Goal: Information Seeking & Learning: Learn about a topic

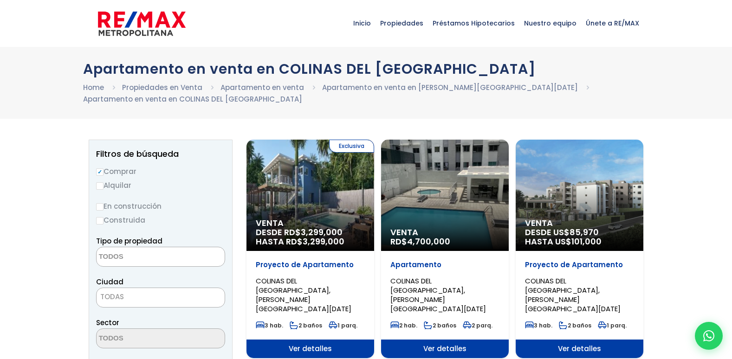
select select
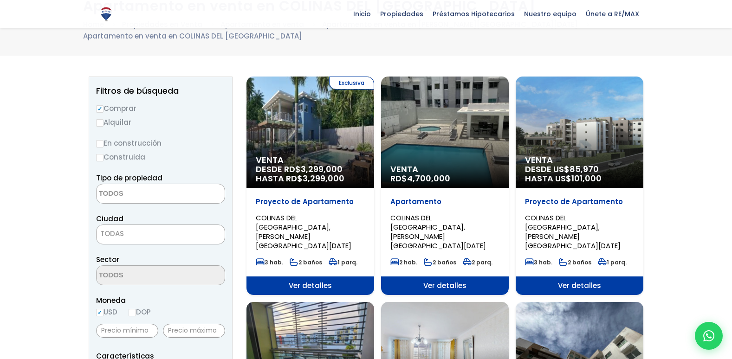
scroll to position [46, 0]
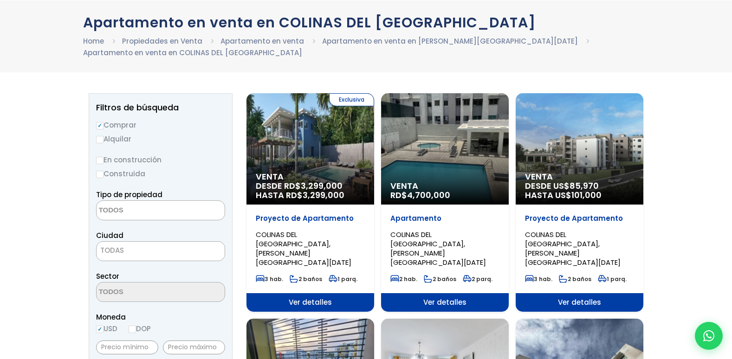
click at [99, 143] on label "Alquilar" at bounding box center [160, 139] width 129 height 12
click at [99, 143] on input "Alquilar" at bounding box center [99, 139] width 7 height 7
radio input "true"
click at [101, 177] on input "Construida" at bounding box center [99, 174] width 7 height 7
radio input "true"
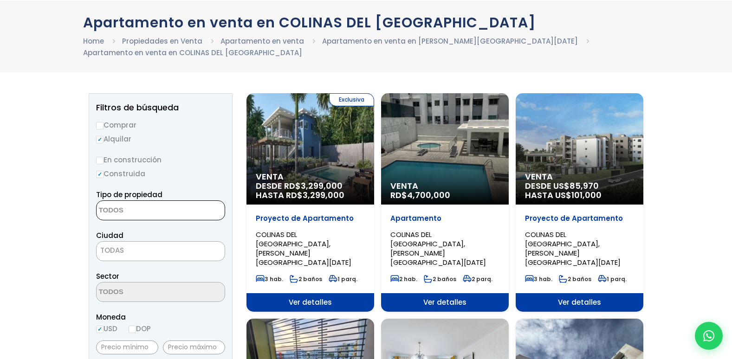
click at [149, 210] on textarea "Search" at bounding box center [142, 211] width 90 height 20
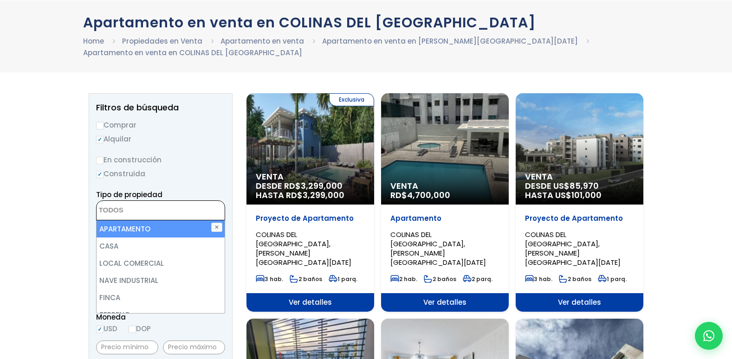
click at [123, 236] on li "APARTAMENTO" at bounding box center [161, 228] width 128 height 17
select select "apartment"
click at [123, 224] on li "APARTAMENTO" at bounding box center [161, 228] width 128 height 17
select select
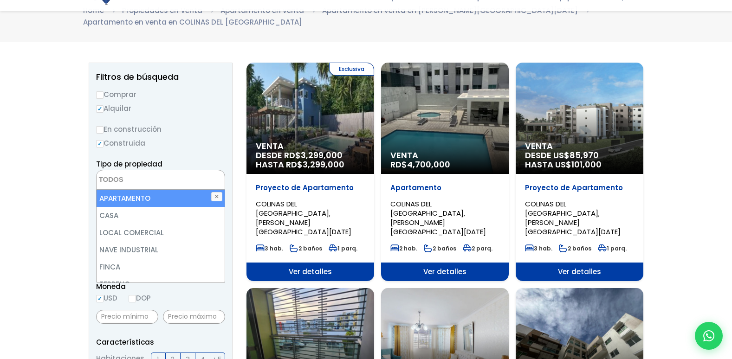
scroll to position [93, 0]
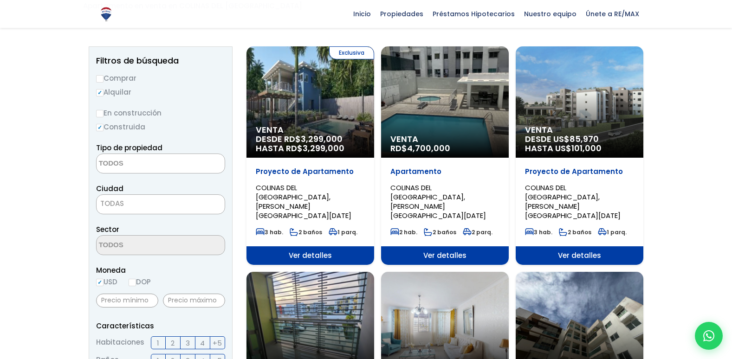
click at [228, 125] on aside "Filtros de búsqueda Comprar Alquilar En construcción Construida Tipo de propied…" at bounding box center [161, 362] width 144 height 632
click at [157, 203] on span "TODAS" at bounding box center [161, 203] width 128 height 13
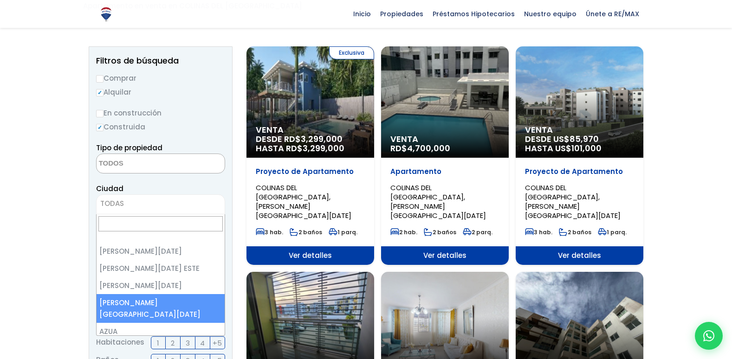
select select "150"
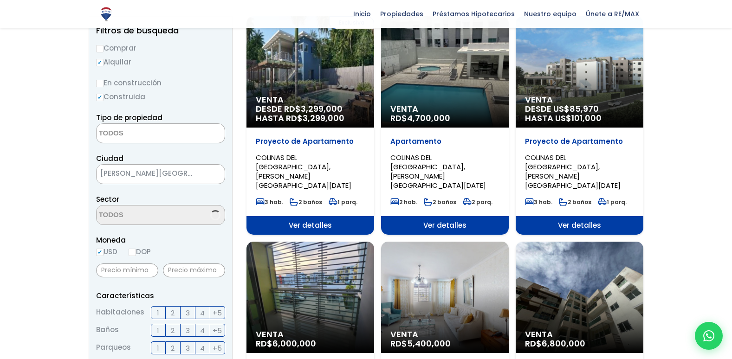
scroll to position [139, 0]
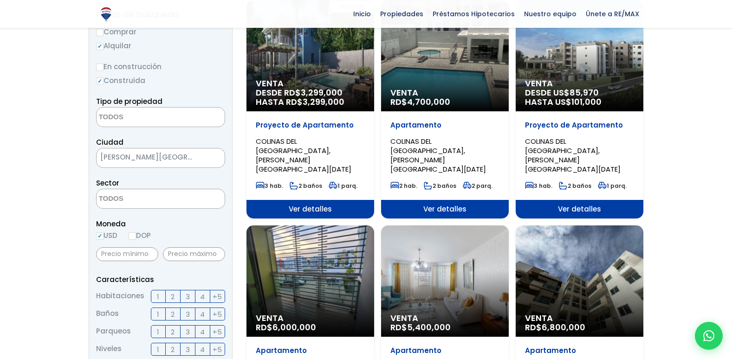
click at [136, 234] on input "DOP" at bounding box center [132, 236] width 7 height 7
radio input "true"
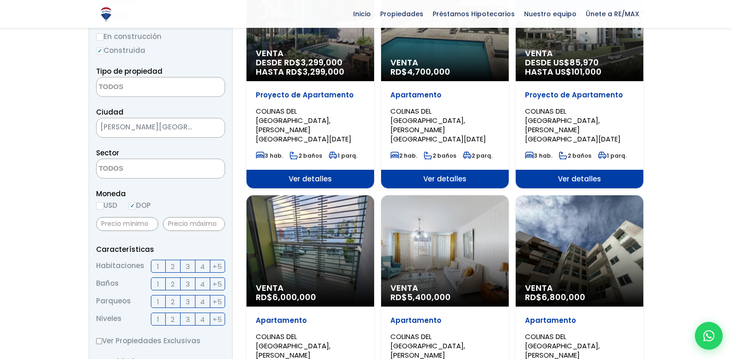
scroll to position [186, 0]
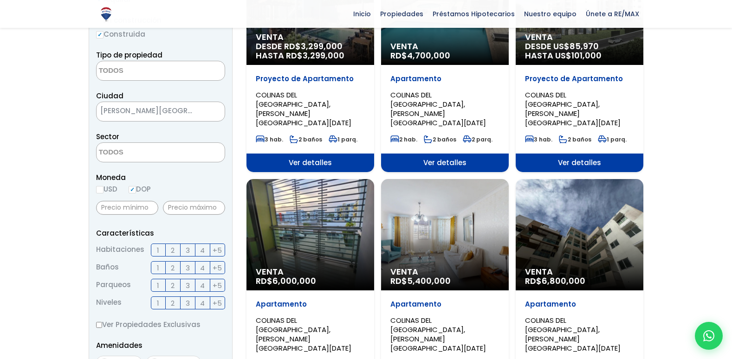
click at [187, 249] on span "3" at bounding box center [188, 251] width 4 height 12
click at [0, 0] on input "3" at bounding box center [0, 0] width 0 height 0
click at [176, 249] on label "2" at bounding box center [173, 250] width 15 height 13
click at [0, 0] on input "2" at bounding box center [0, 0] width 0 height 0
click at [161, 269] on label "1" at bounding box center [158, 267] width 15 height 13
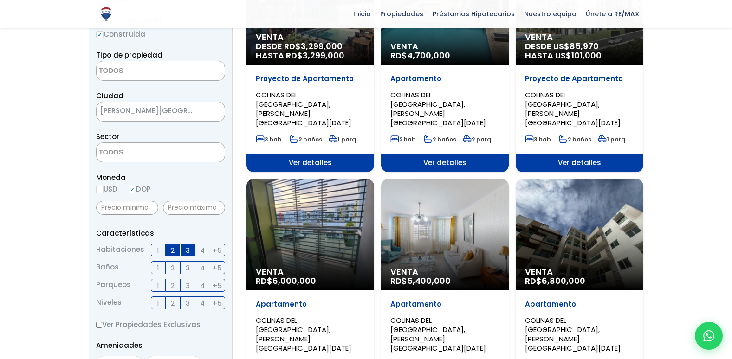
click at [0, 0] on input "1" at bounding box center [0, 0] width 0 height 0
click at [176, 267] on label "2" at bounding box center [173, 267] width 15 height 13
click at [0, 0] on input "2" at bounding box center [0, 0] width 0 height 0
click at [161, 286] on label "1" at bounding box center [158, 285] width 15 height 13
click at [0, 0] on input "1" at bounding box center [0, 0] width 0 height 0
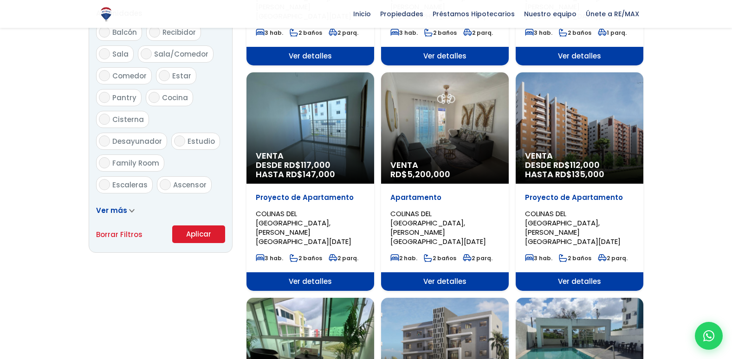
scroll to position [557, 0]
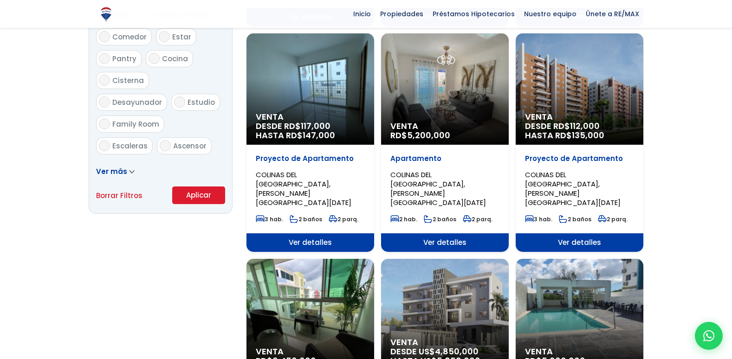
click at [196, 199] on button "Aplicar" at bounding box center [198, 196] width 53 height 18
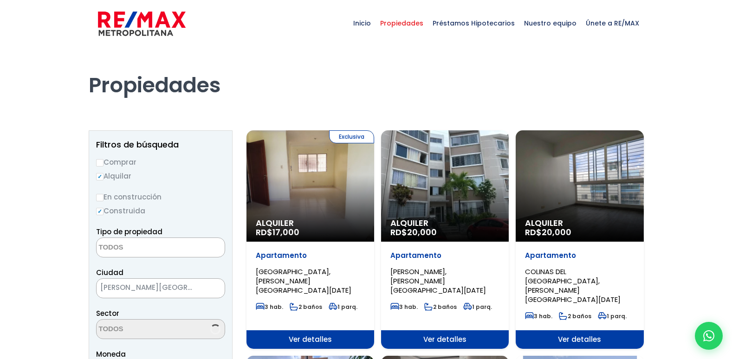
select select
click at [296, 185] on div "Exclusiva Alquiler RD$ 17,000" at bounding box center [310, 185] width 128 height 111
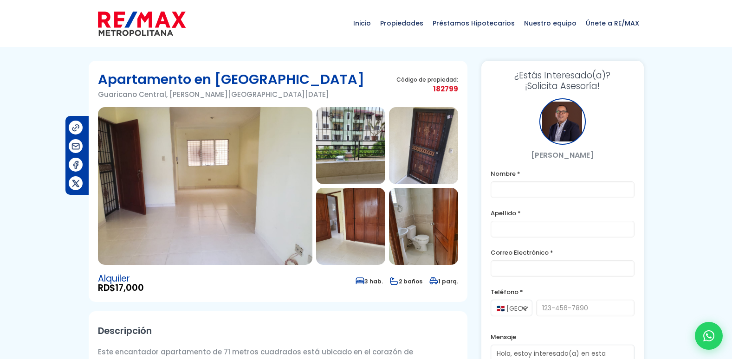
click at [224, 156] on img at bounding box center [205, 186] width 214 height 158
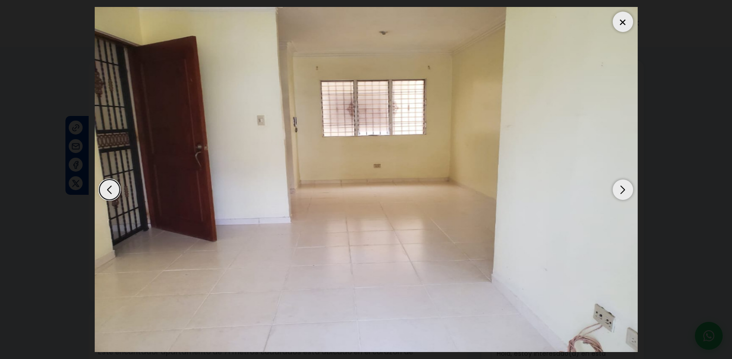
click at [622, 189] on div "Next slide" at bounding box center [623, 190] width 20 height 20
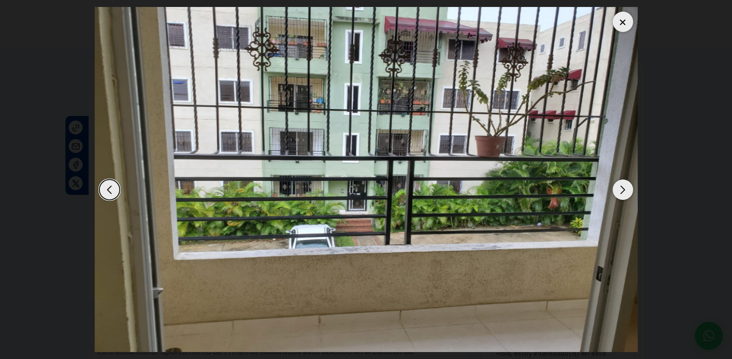
click at [622, 189] on div "Next slide" at bounding box center [623, 190] width 20 height 20
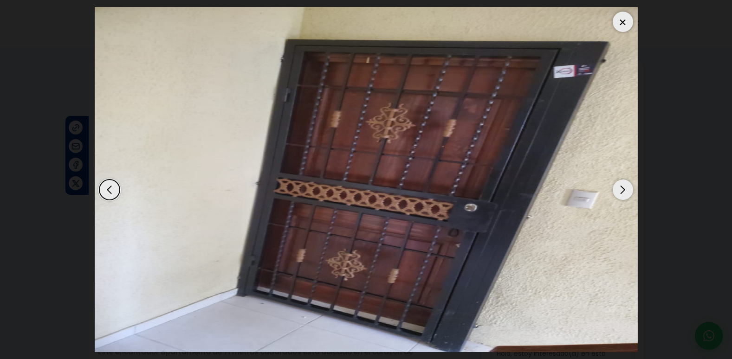
click at [623, 190] on div "Next slide" at bounding box center [623, 190] width 20 height 20
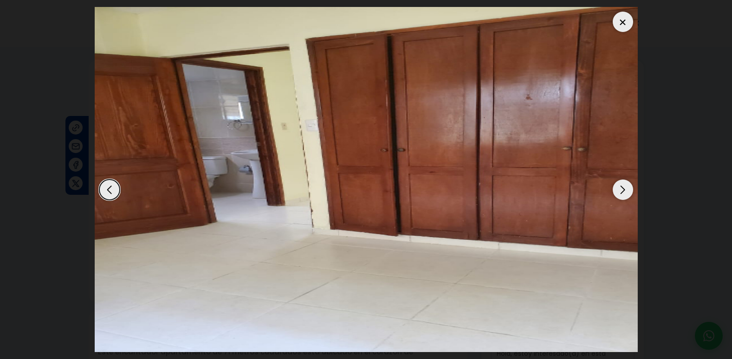
click at [623, 190] on div "Next slide" at bounding box center [623, 190] width 20 height 20
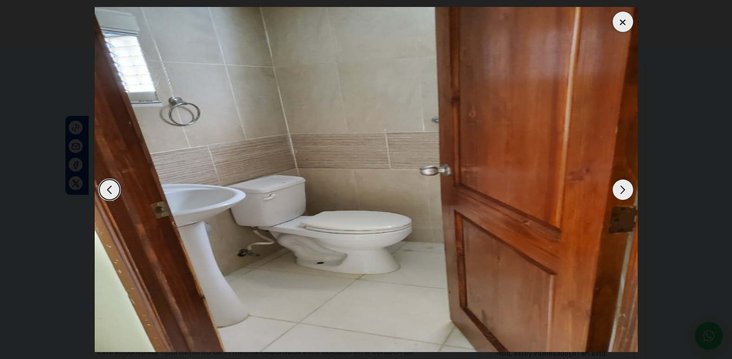
click at [623, 190] on div "Next slide" at bounding box center [623, 190] width 20 height 20
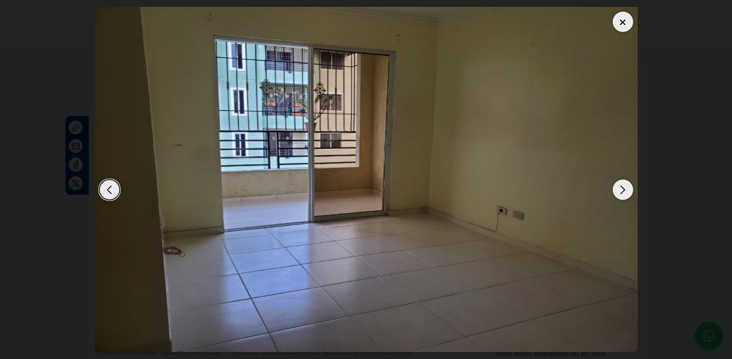
click at [623, 190] on div "Next slide" at bounding box center [623, 190] width 20 height 20
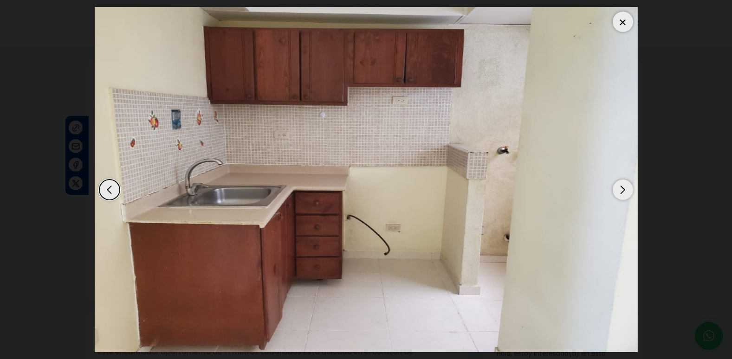
click at [623, 190] on div "Next slide" at bounding box center [623, 190] width 20 height 20
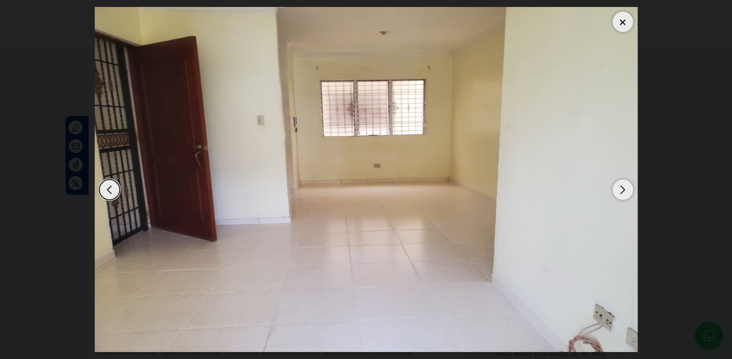
click at [623, 190] on div "Next slide" at bounding box center [623, 190] width 20 height 20
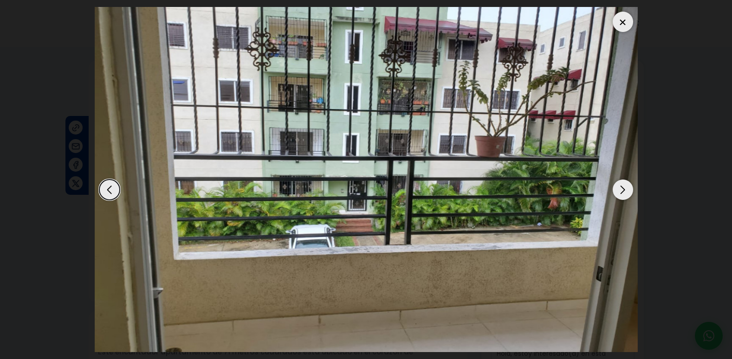
click at [630, 23] on div at bounding box center [623, 22] width 20 height 20
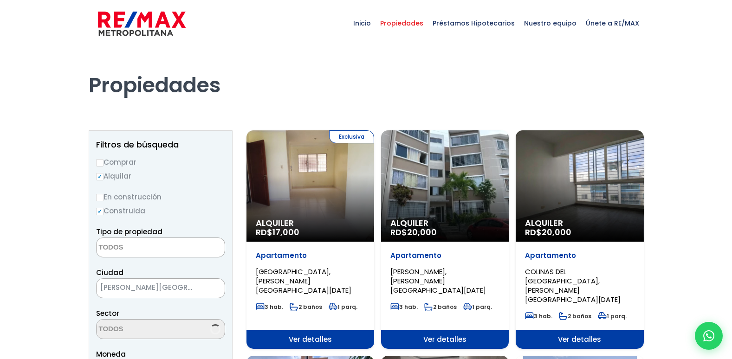
select select
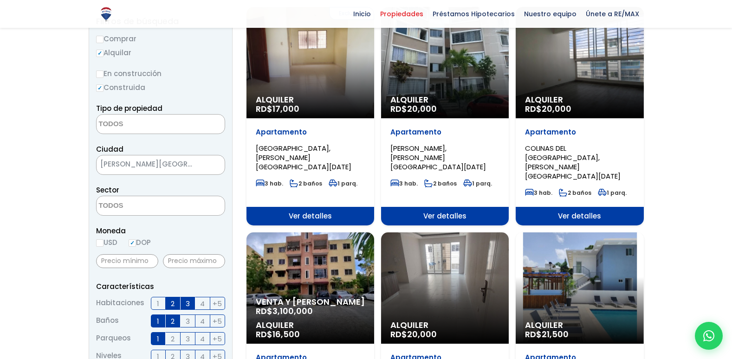
scroll to position [139, 0]
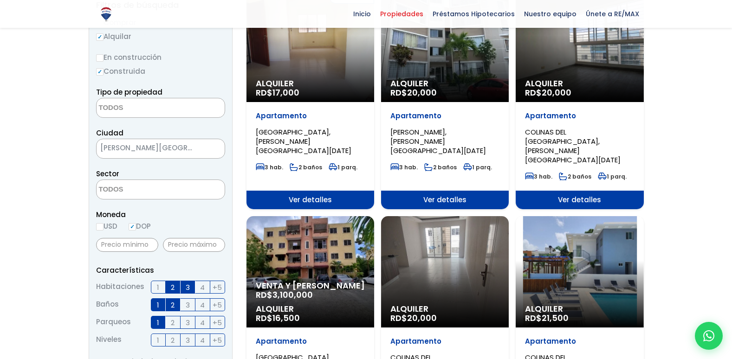
click at [334, 102] on div "Venta y Alquiler RD$ 3,100,000 Alquiler RD$ 16,500" at bounding box center [310, 46] width 128 height 111
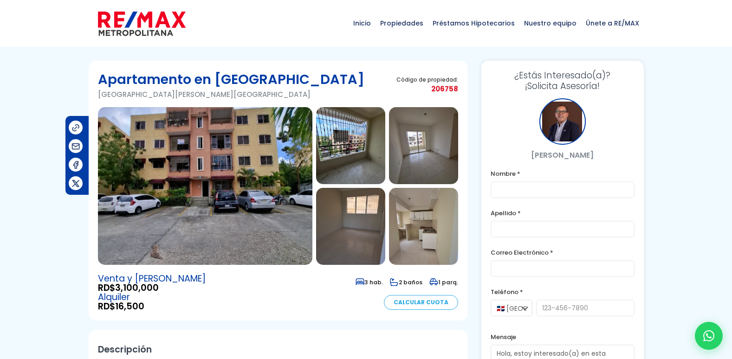
click at [260, 186] on img at bounding box center [205, 186] width 214 height 158
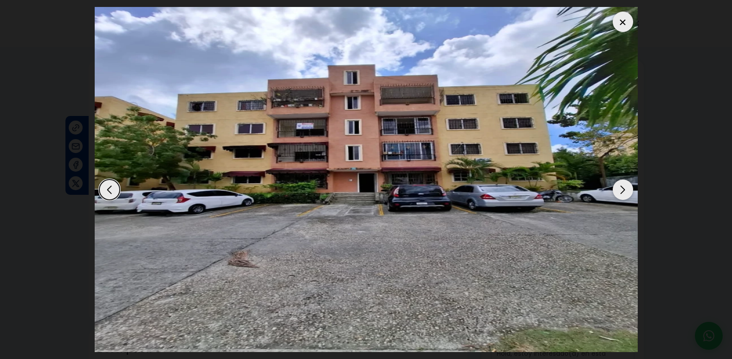
click at [621, 189] on div "Next slide" at bounding box center [623, 190] width 20 height 20
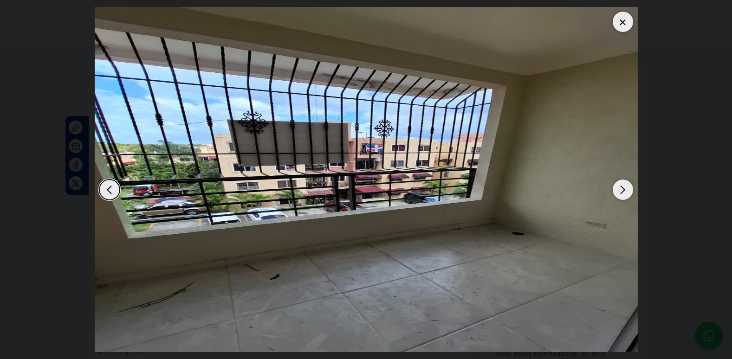
click at [621, 189] on div "Next slide" at bounding box center [623, 190] width 20 height 20
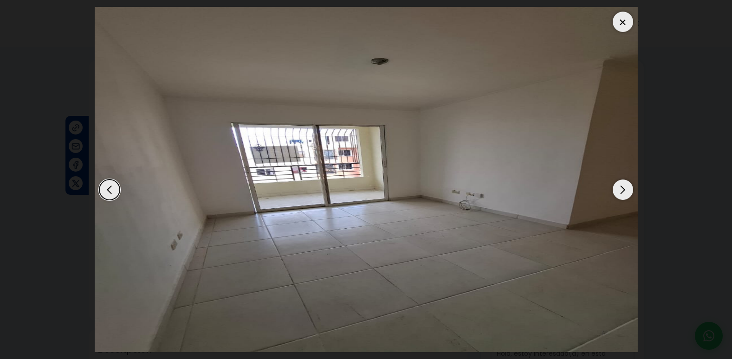
click at [621, 189] on div "Next slide" at bounding box center [623, 190] width 20 height 20
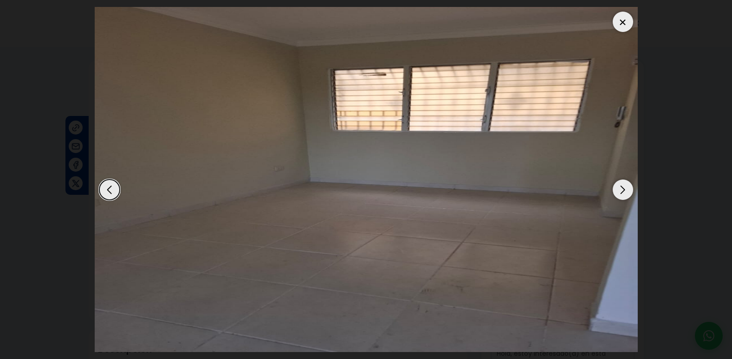
click at [621, 189] on div "Next slide" at bounding box center [623, 190] width 20 height 20
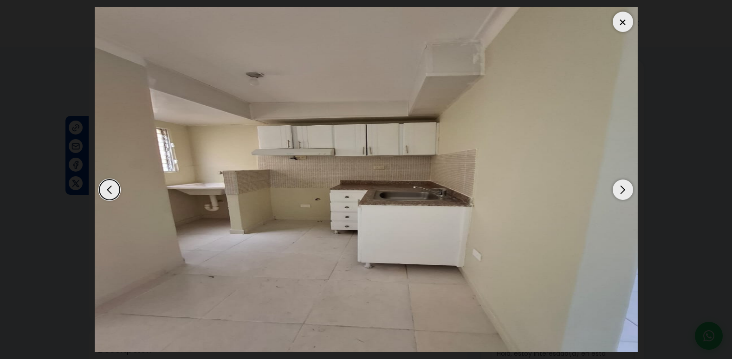
click at [120, 187] on img "5 / 8" at bounding box center [366, 179] width 543 height 345
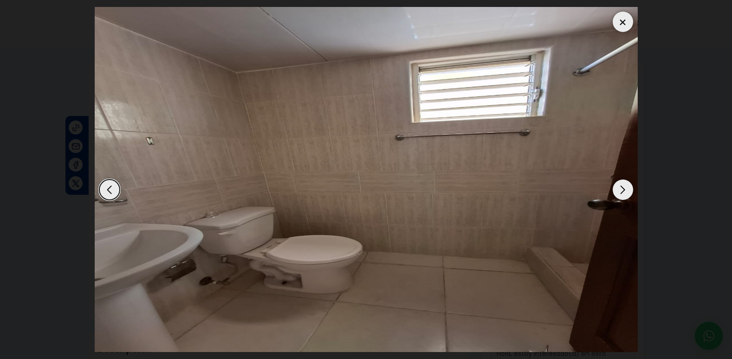
click at [120, 187] on img "8 / 8" at bounding box center [366, 179] width 543 height 345
click at [113, 188] on div "Previous slide" at bounding box center [109, 190] width 20 height 20
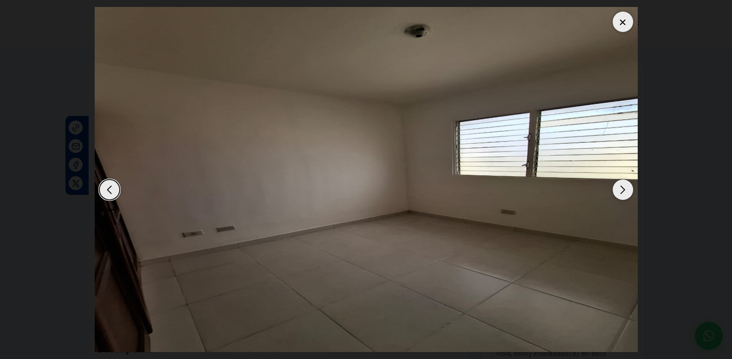
click at [623, 184] on div "Next slide" at bounding box center [623, 190] width 20 height 20
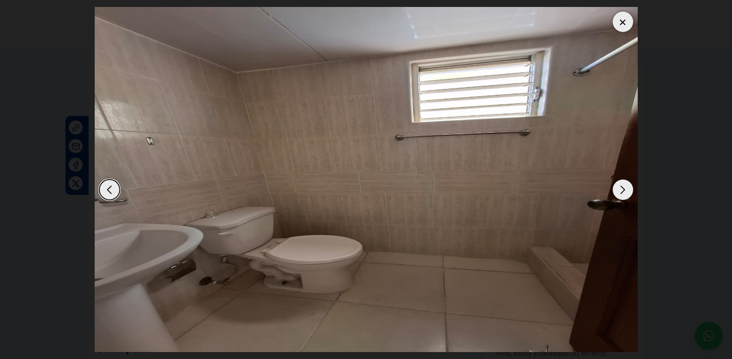
click at [622, 184] on div "Next slide" at bounding box center [623, 190] width 20 height 20
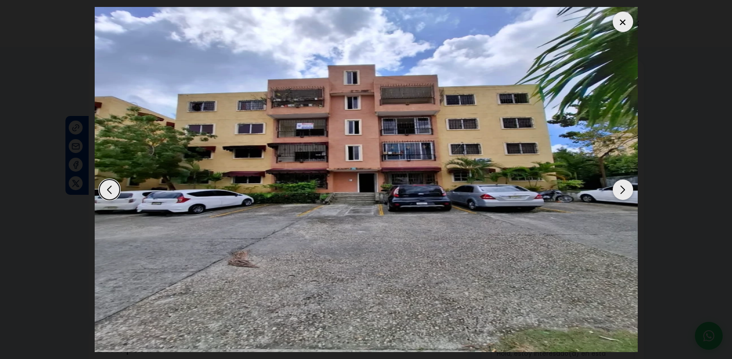
click at [622, 184] on div "Next slide" at bounding box center [623, 190] width 20 height 20
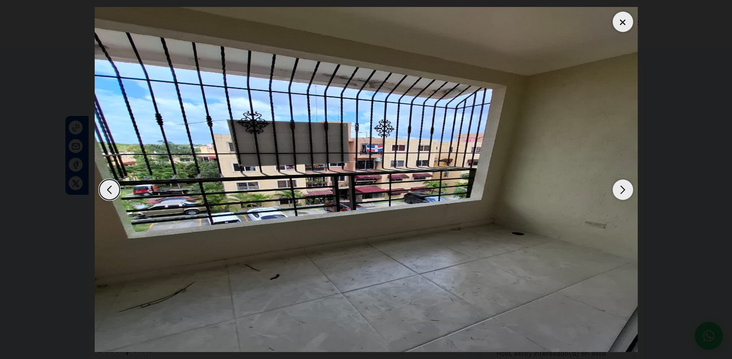
click at [622, 184] on div "Next slide" at bounding box center [623, 190] width 20 height 20
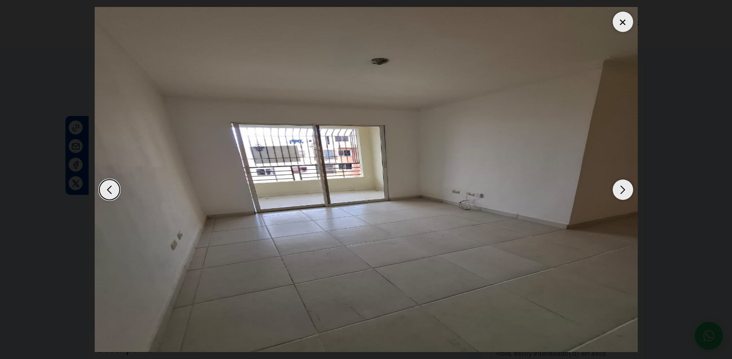
click at [622, 184] on div "Next slide" at bounding box center [623, 190] width 20 height 20
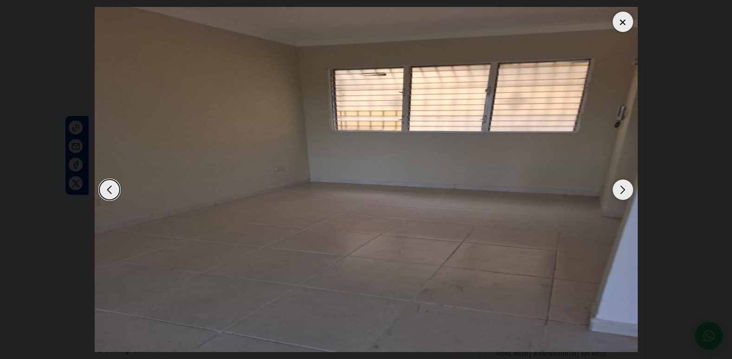
click at [622, 184] on div "Next slide" at bounding box center [623, 190] width 20 height 20
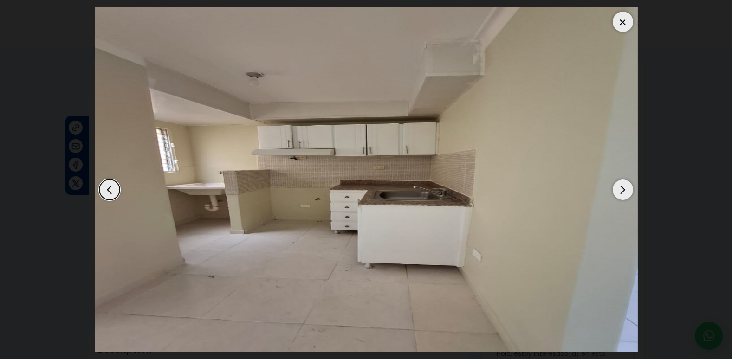
click at [618, 24] on div at bounding box center [623, 22] width 20 height 20
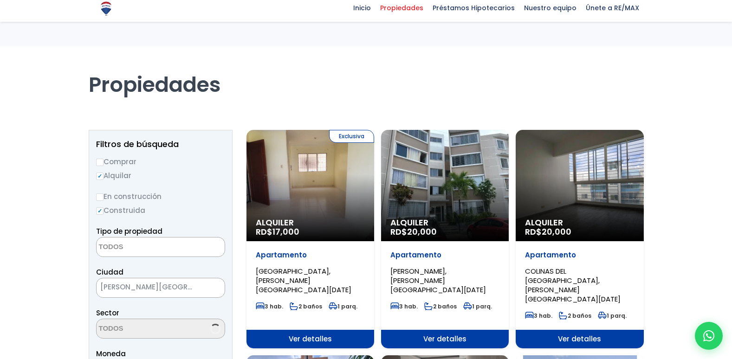
select select
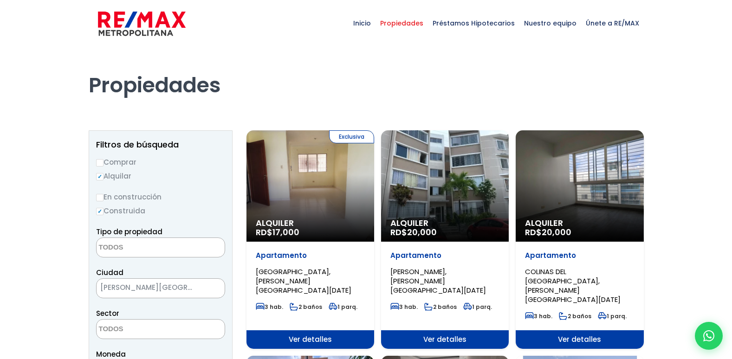
click at [417, 53] on h1 "Propiedades" at bounding box center [366, 72] width 555 height 51
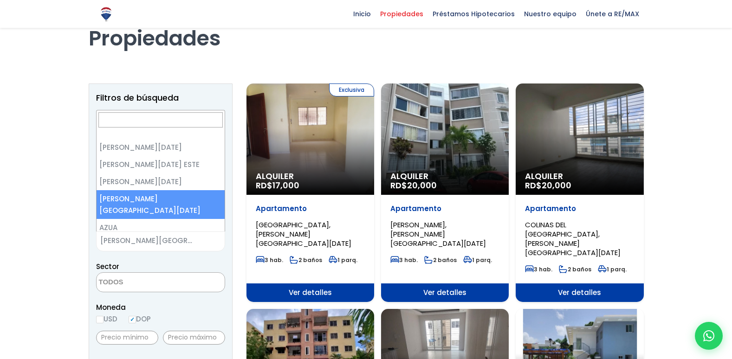
click at [200, 243] on span "[PERSON_NAME][GEOGRAPHIC_DATA][DATE]" at bounding box center [149, 240] width 105 height 13
click at [196, 264] on div "Sector [DATE] AGRARIO AGUACATE ADENTRO [PERSON_NAME][GEOGRAPHIC_DATA] II [GEOGR…" at bounding box center [160, 277] width 129 height 32
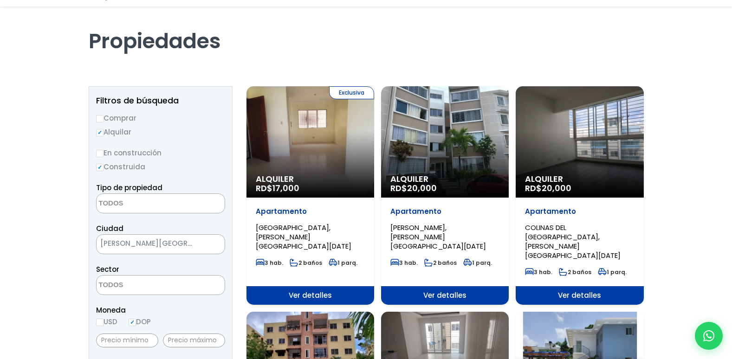
scroll to position [93, 0]
